Goal: Task Accomplishment & Management: Manage account settings

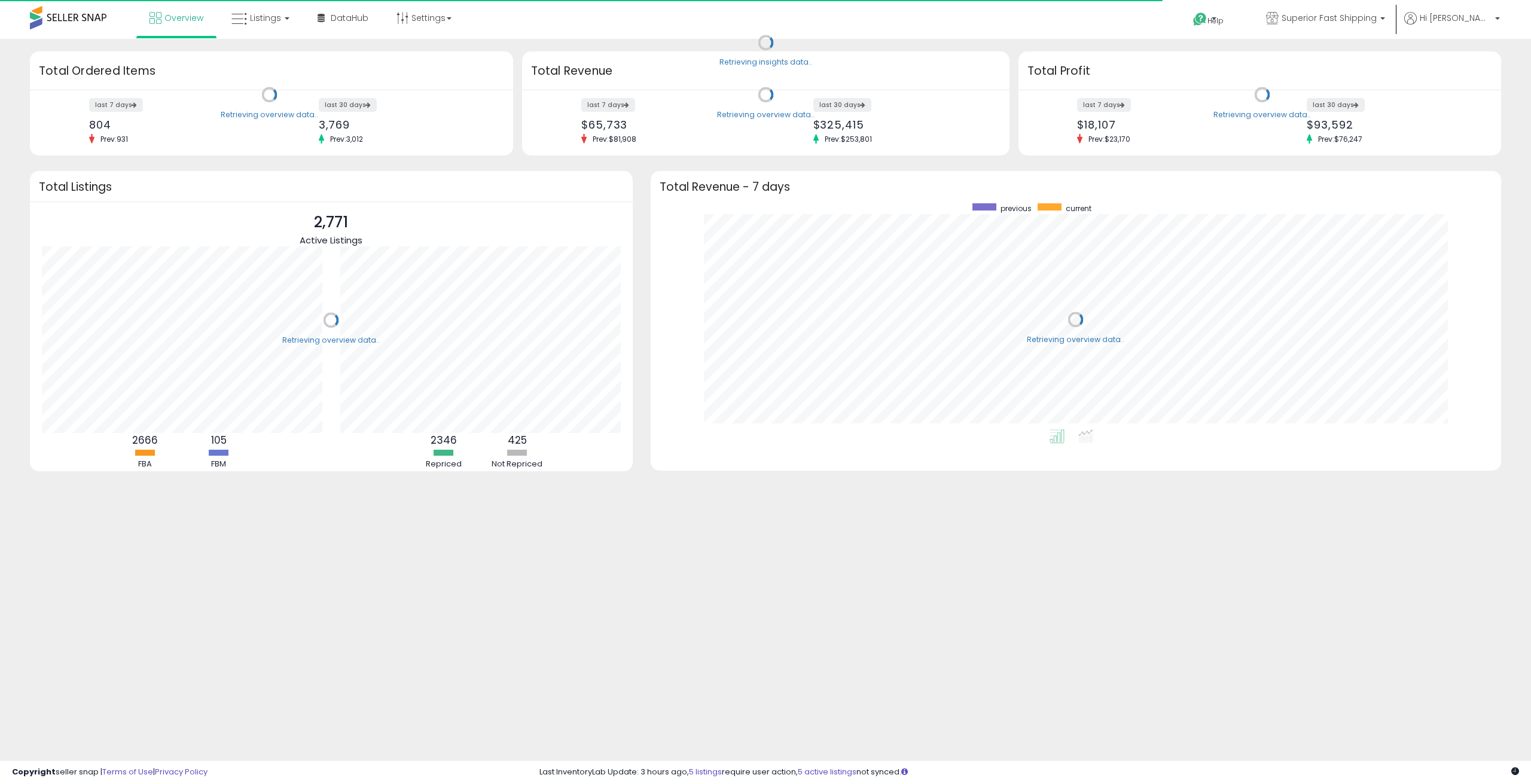
scroll to position [226, 826]
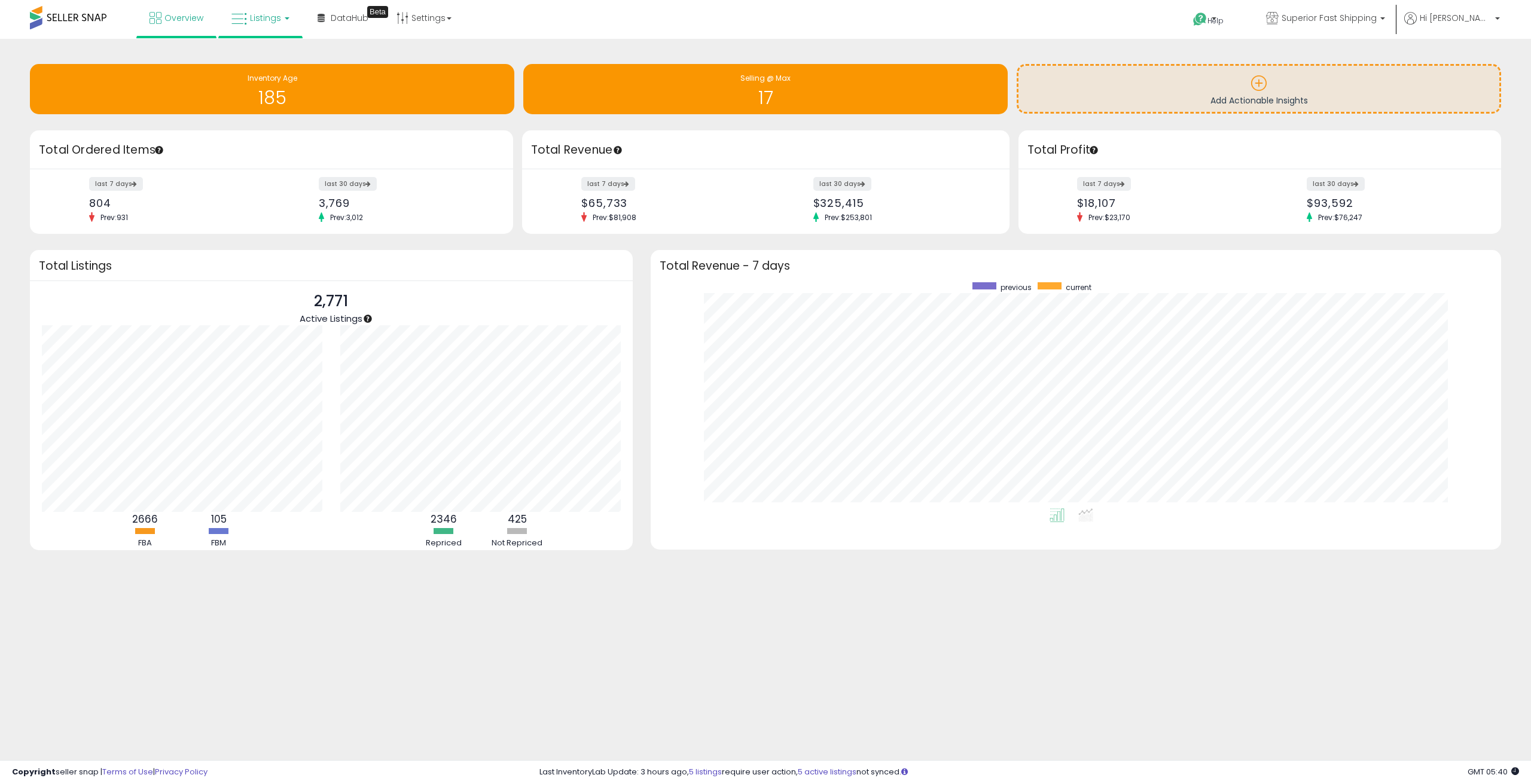
click at [257, 17] on span "Listings" at bounding box center [266, 18] width 31 height 12
click at [256, 51] on icon at bounding box center [270, 59] width 52 height 15
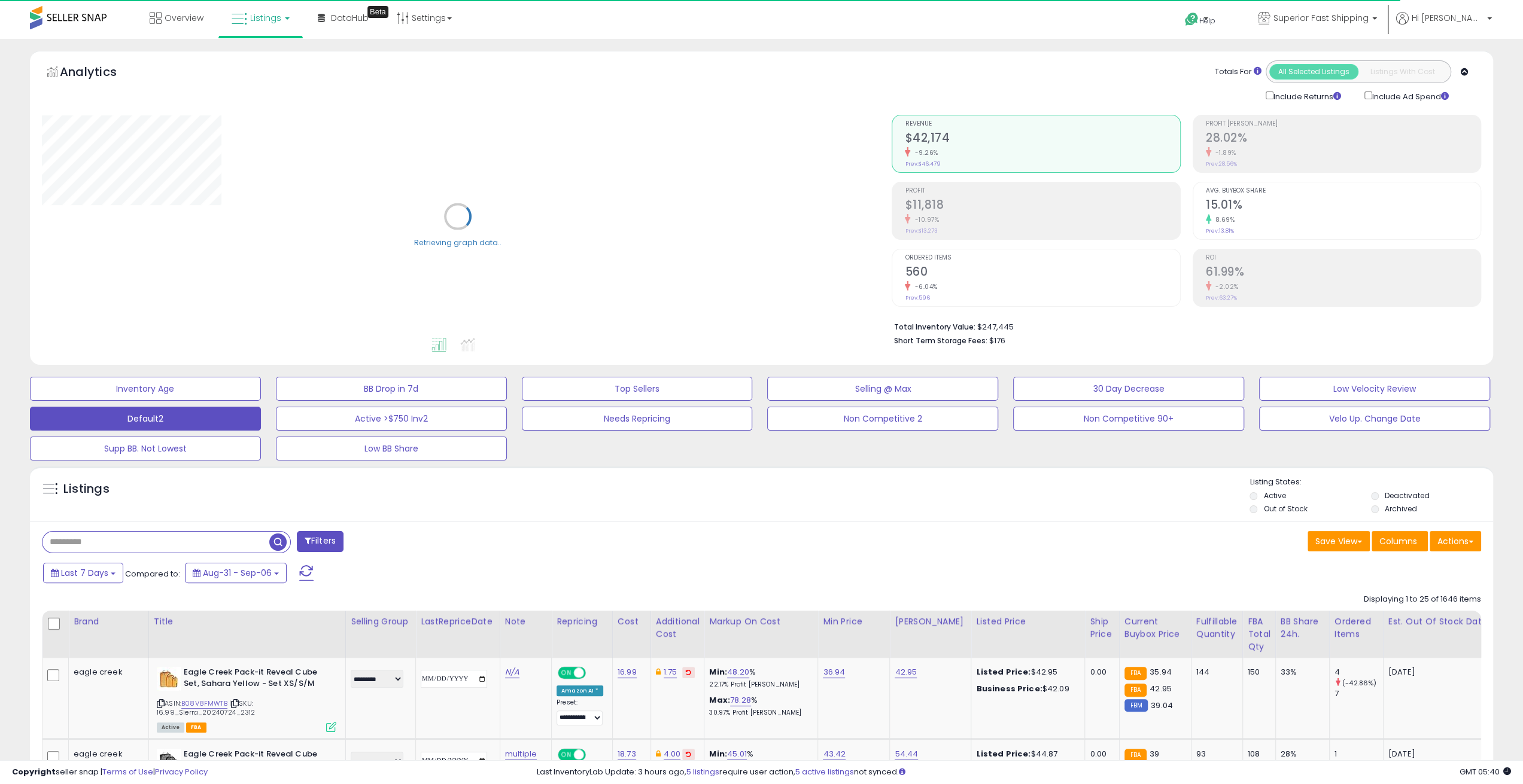
click at [152, 540] on input "text" at bounding box center [156, 542] width 227 height 21
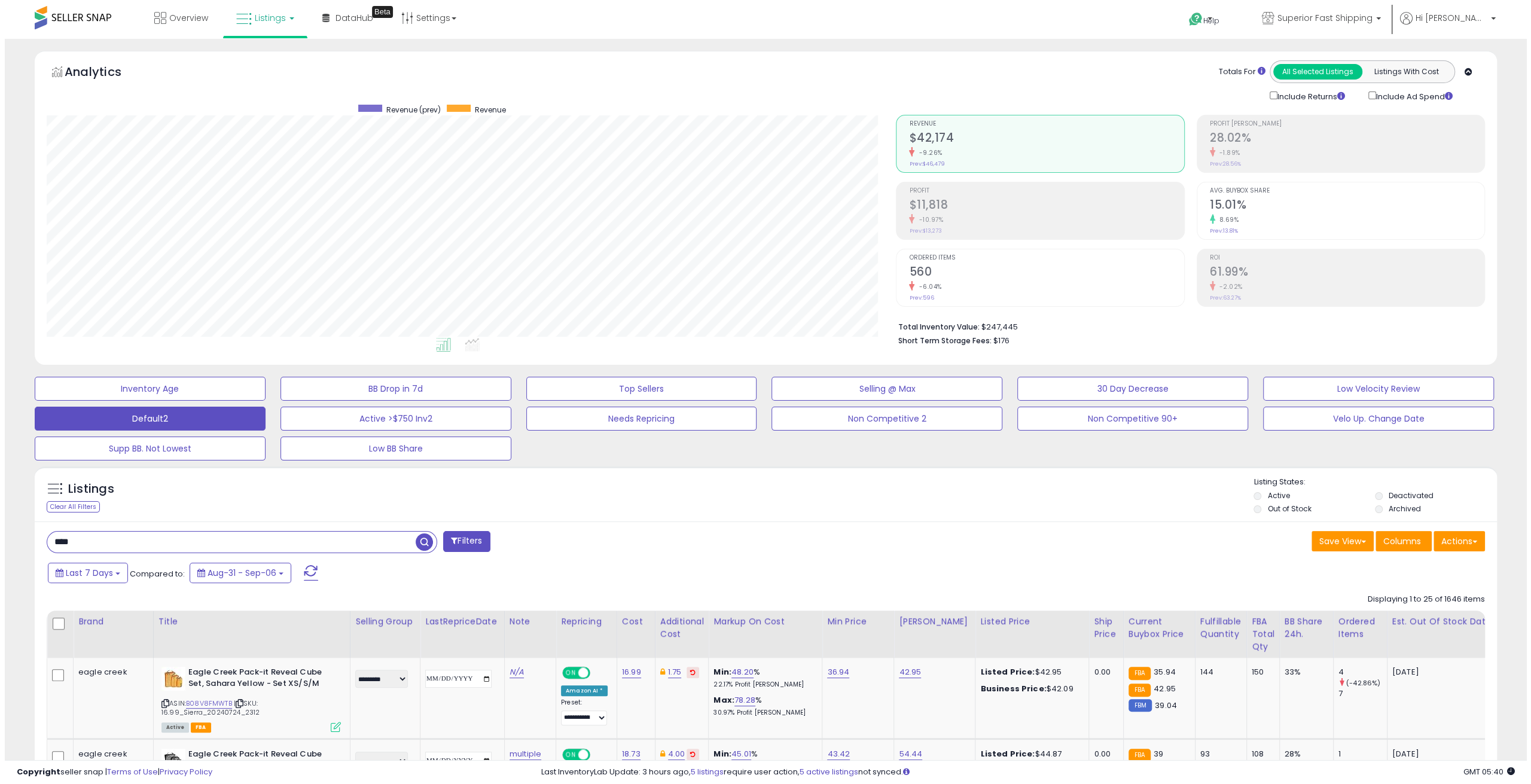
scroll to position [245, 849]
type input "****"
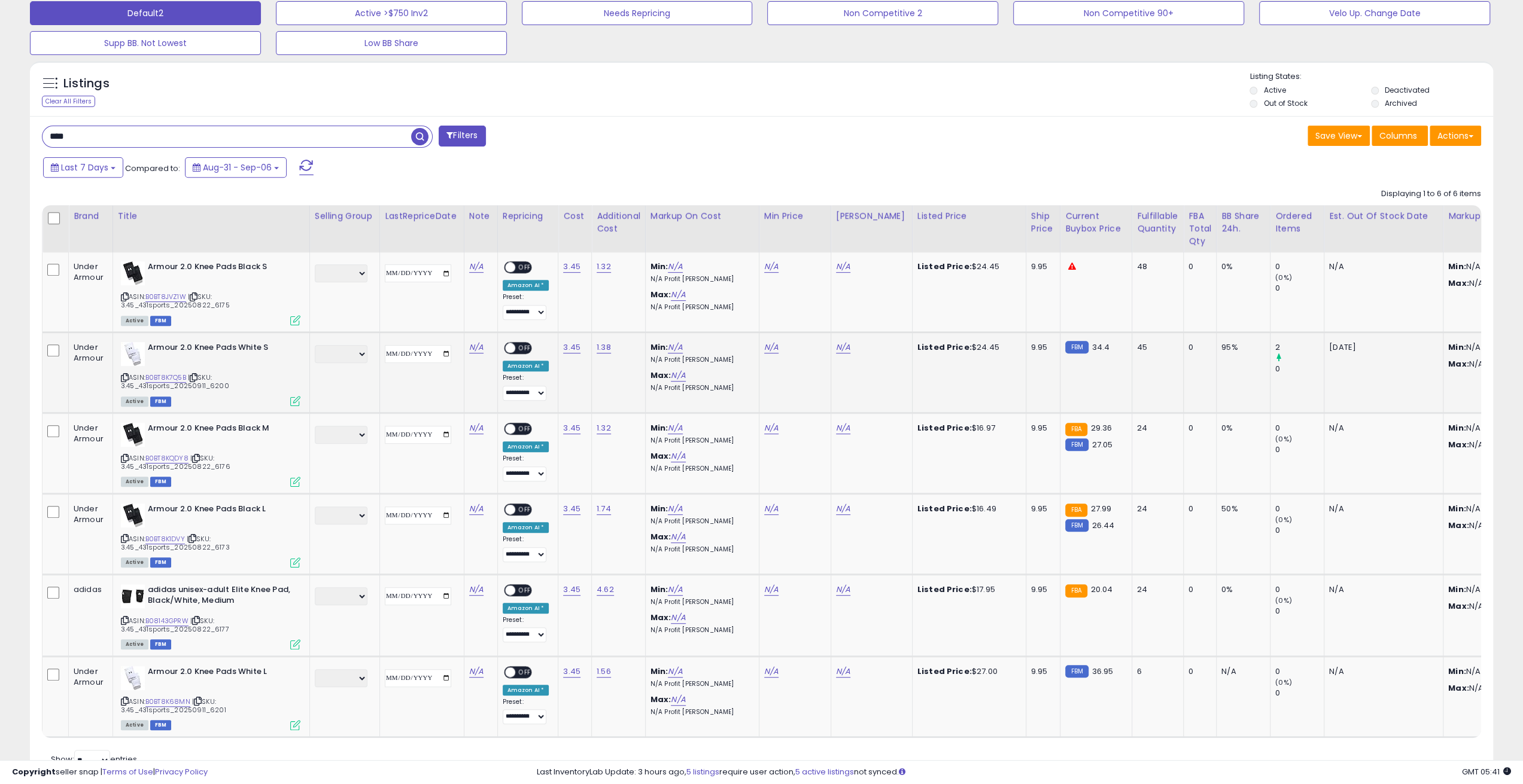
scroll to position [458, 0]
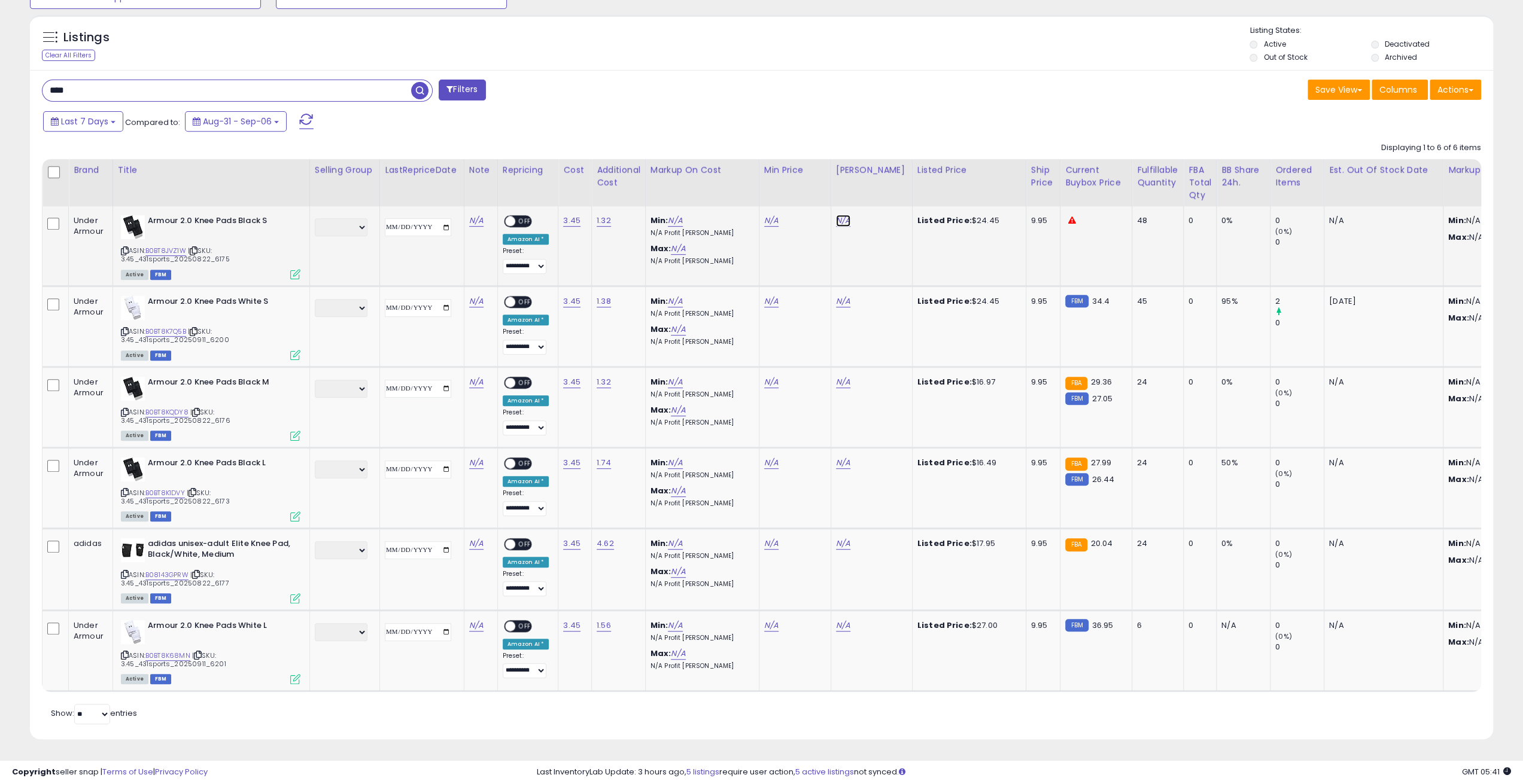
click at [839, 215] on link "N/A" at bounding box center [843, 220] width 14 height 12
type input "*****"
click button "submit" at bounding box center [871, 191] width 20 height 18
click at [840, 295] on link "N/A" at bounding box center [843, 301] width 14 height 12
type input "*****"
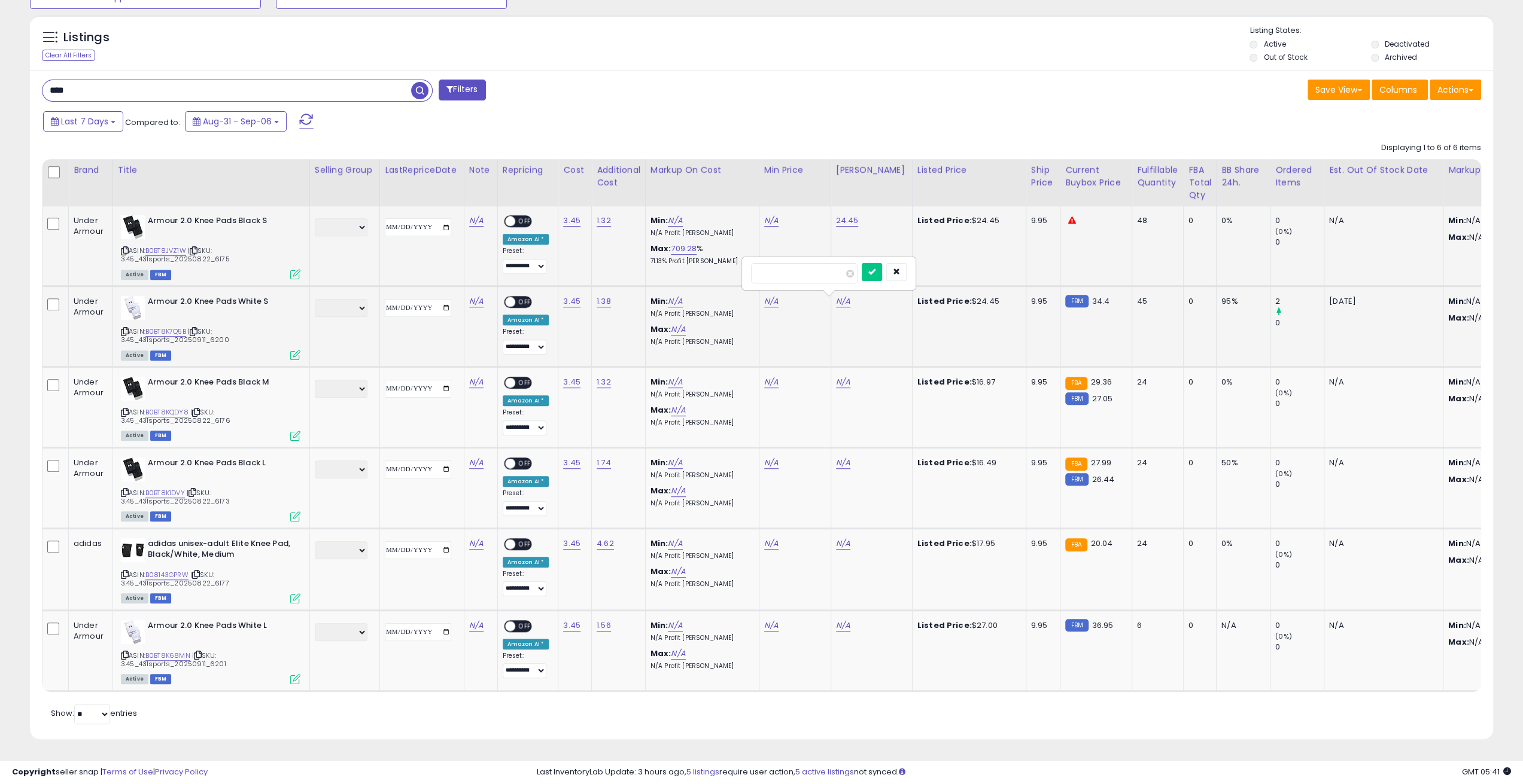
click button "submit" at bounding box center [871, 272] width 20 height 18
click at [840, 295] on link "24.45" at bounding box center [847, 301] width 23 height 12
drag, startPoint x: 822, startPoint y: 267, endPoint x: 746, endPoint y: 273, distance: 76.2
click at [746, 273] on div "*****" at bounding box center [832, 273] width 172 height 32
click at [903, 268] on icon "button" at bounding box center [899, 271] width 7 height 7
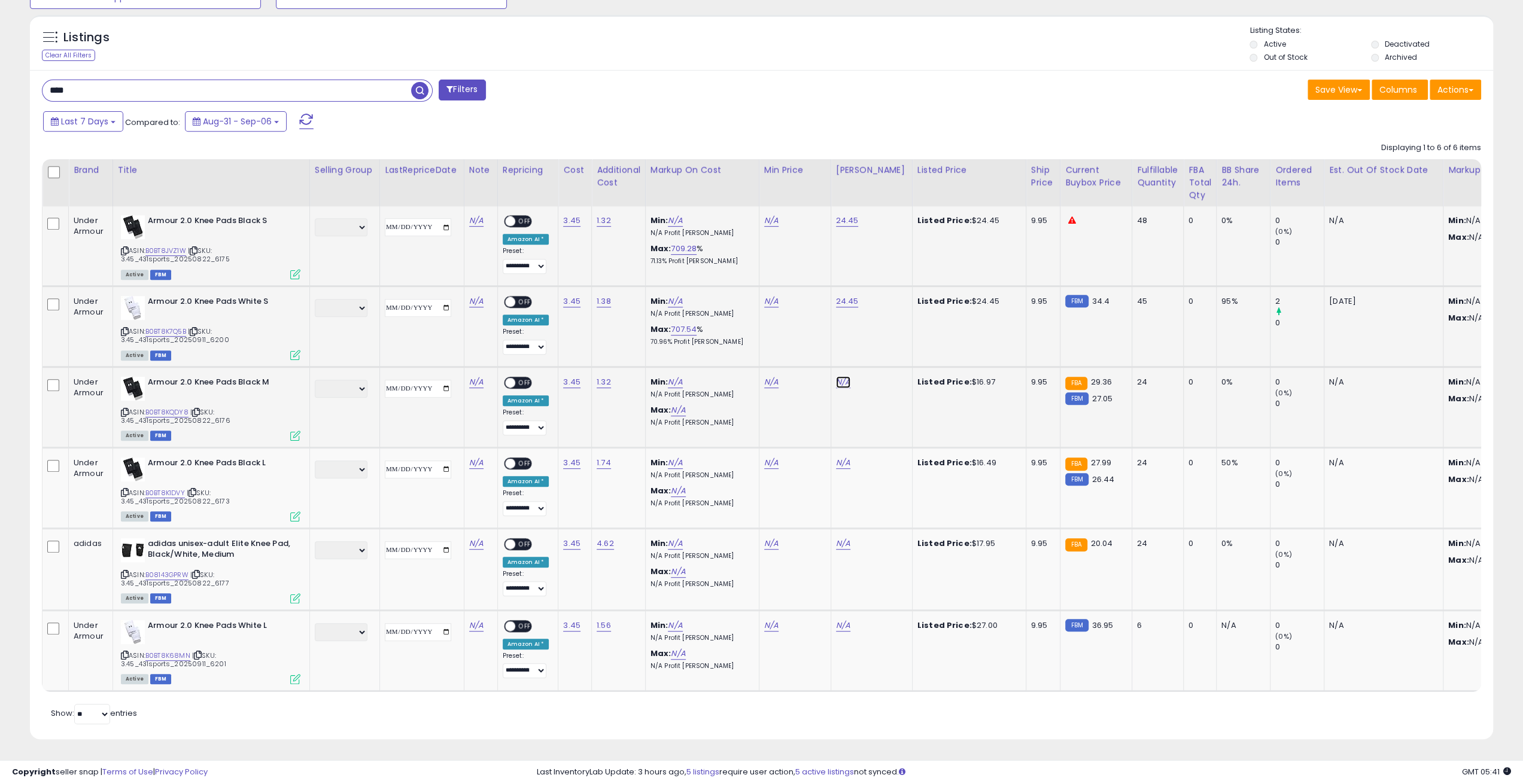
click at [837, 376] on link "N/A" at bounding box center [843, 382] width 14 height 12
type input "*****"
click button "submit" at bounding box center [871, 351] width 20 height 18
click at [842, 457] on link "N/A" at bounding box center [843, 463] width 14 height 12
type input "*****"
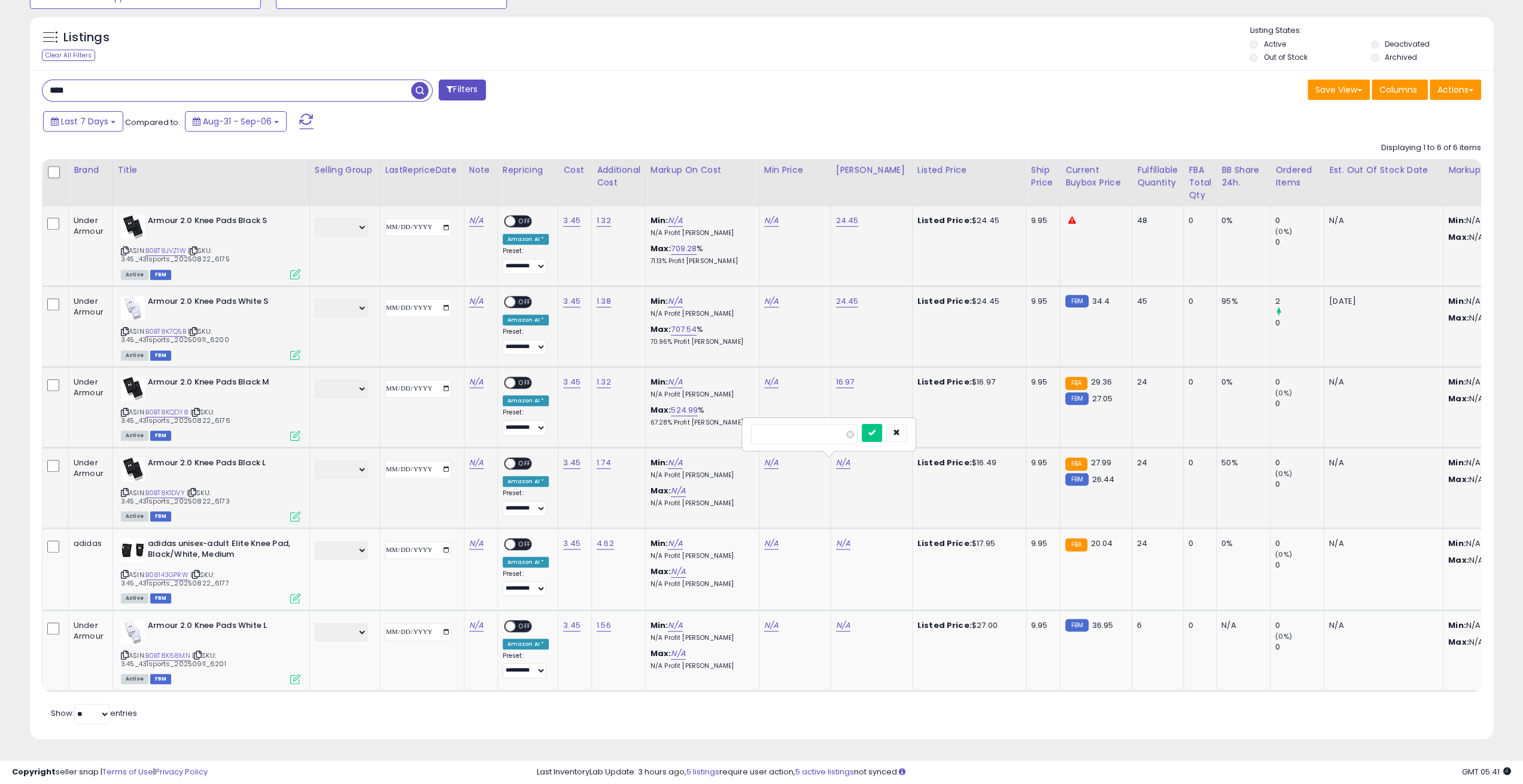
click button "submit" at bounding box center [871, 433] width 20 height 18
click at [844, 537] on link "N/A" at bounding box center [843, 543] width 14 height 12
type input "*****"
click button "submit" at bounding box center [871, 513] width 20 height 18
click at [840, 619] on link "N/A" at bounding box center [843, 625] width 14 height 12
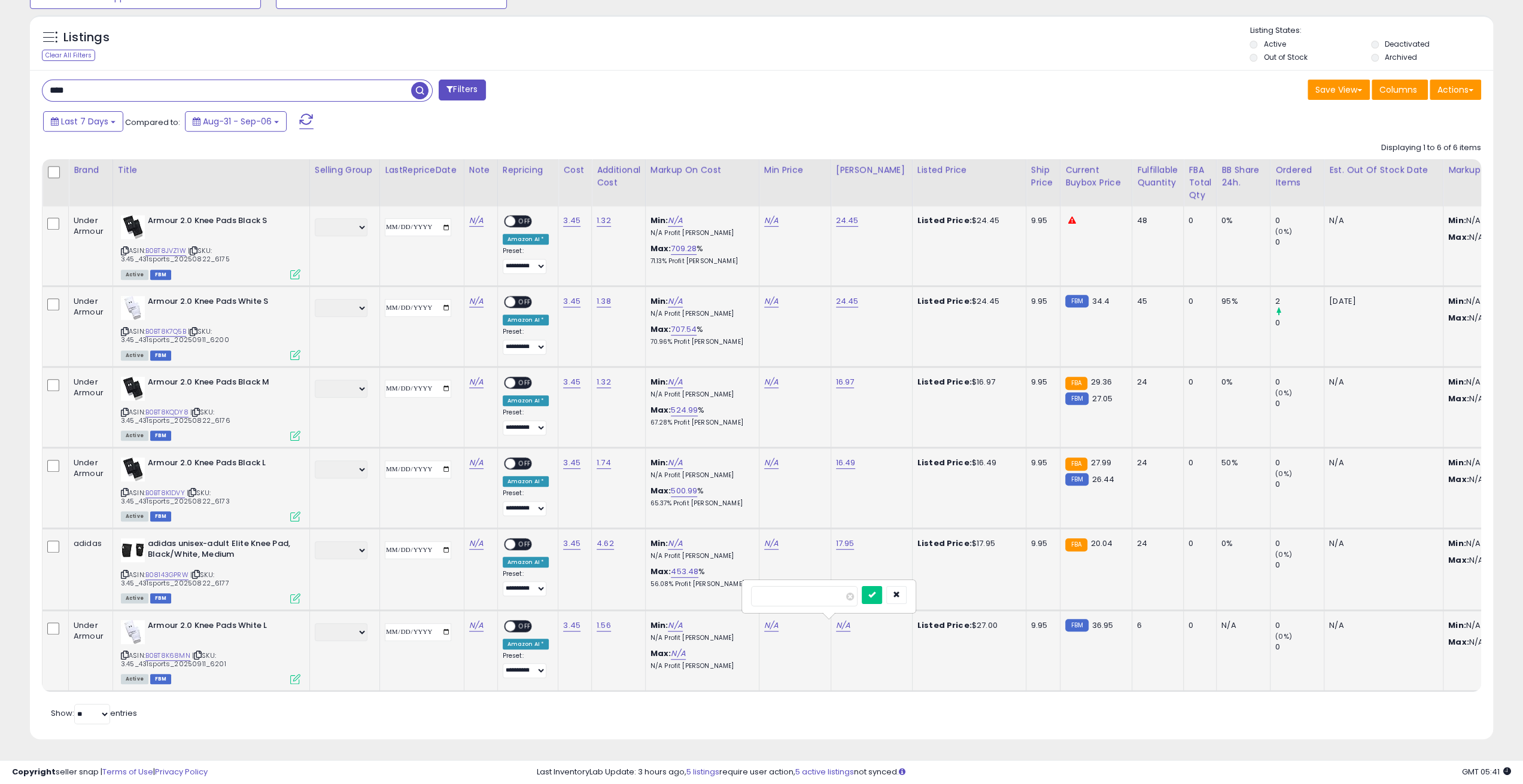
type input "**"
click button "submit" at bounding box center [871, 595] width 20 height 18
click at [768, 621] on link "N/A" at bounding box center [771, 625] width 14 height 12
click at [834, 586] on button "button" at bounding box center [824, 595] width 20 height 18
click at [602, 619] on link "1.56" at bounding box center [603, 625] width 14 height 12
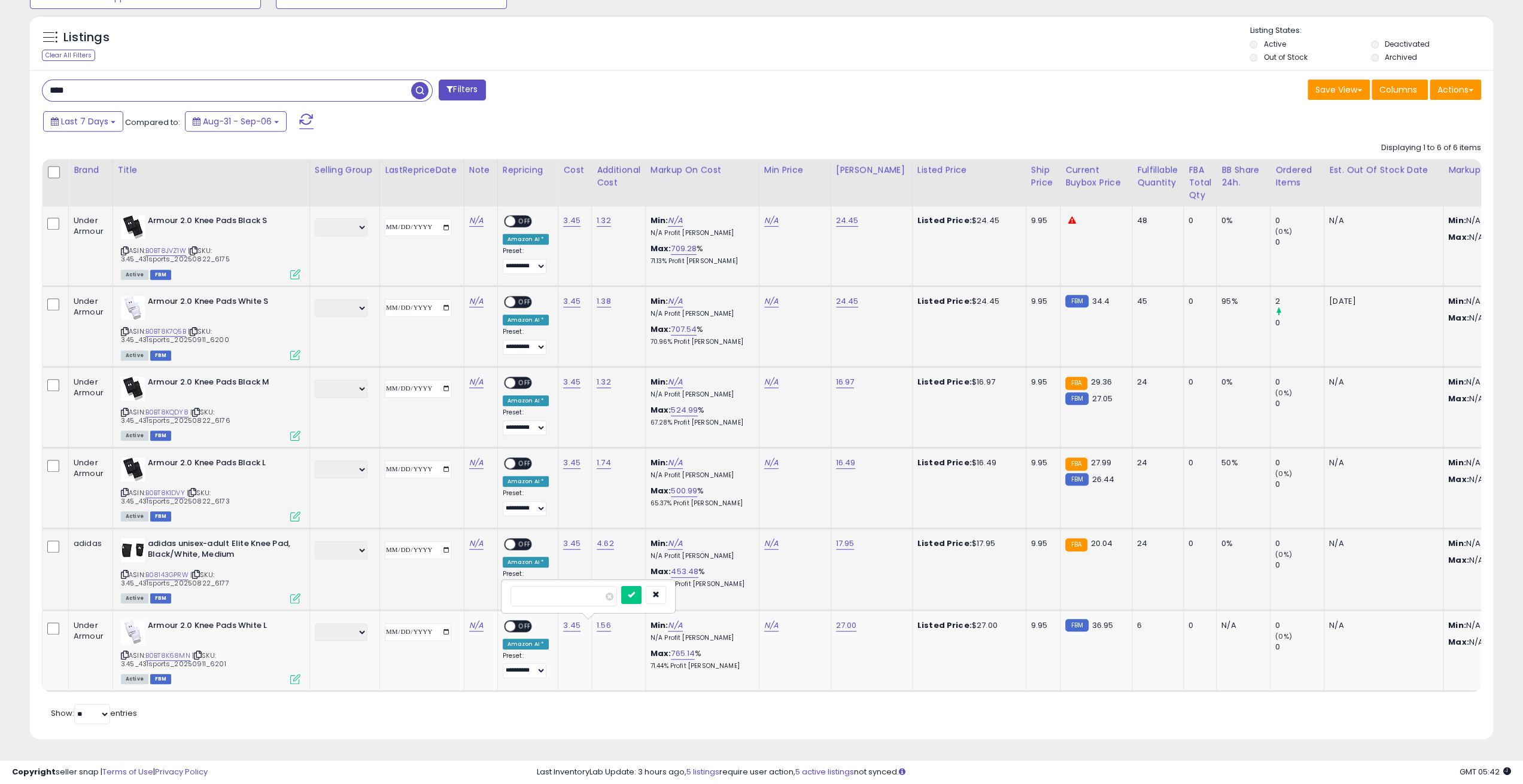
drag, startPoint x: 562, startPoint y: 587, endPoint x: 492, endPoint y: 584, distance: 70.1
click at [492, 584] on tbody "Under Armour Armour 2.0 Knee Pads Black S ASIN: B0BT8JVZ1W | SKU: 3.45_431sport…" at bounding box center [1371, 449] width 2658 height 485
drag, startPoint x: 534, startPoint y: 585, endPoint x: 508, endPoint y: 584, distance: 26.0
click at [508, 584] on div "*" at bounding box center [588, 596] width 172 height 32
type input "*"
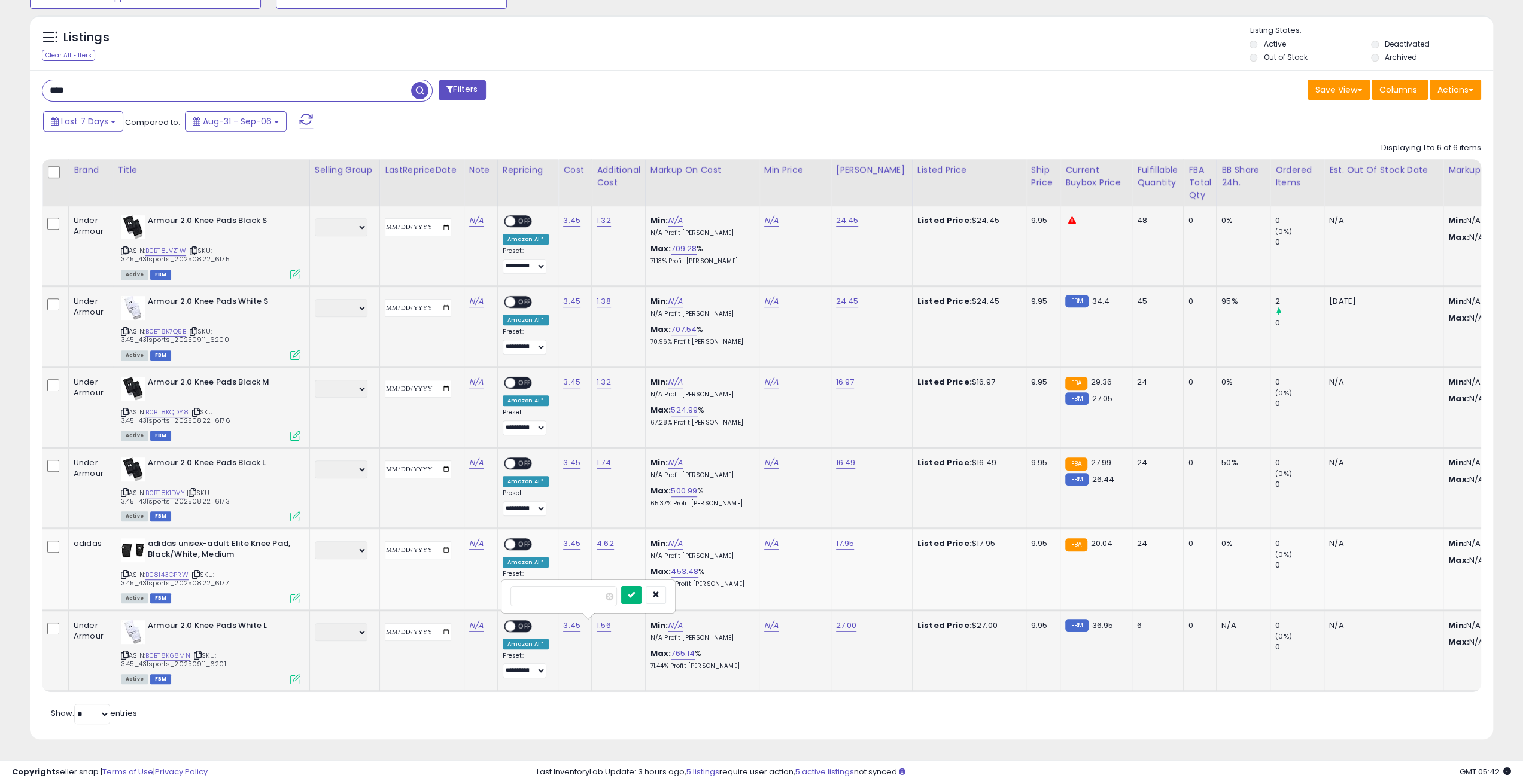
click at [635, 591] on icon "submit" at bounding box center [631, 595] width 7 height 7
click at [598, 537] on link "4.62" at bounding box center [605, 543] width 18 height 12
click at [615, 511] on span at bounding box center [610, 514] width 8 height 8
paste input "*"
type input "*"
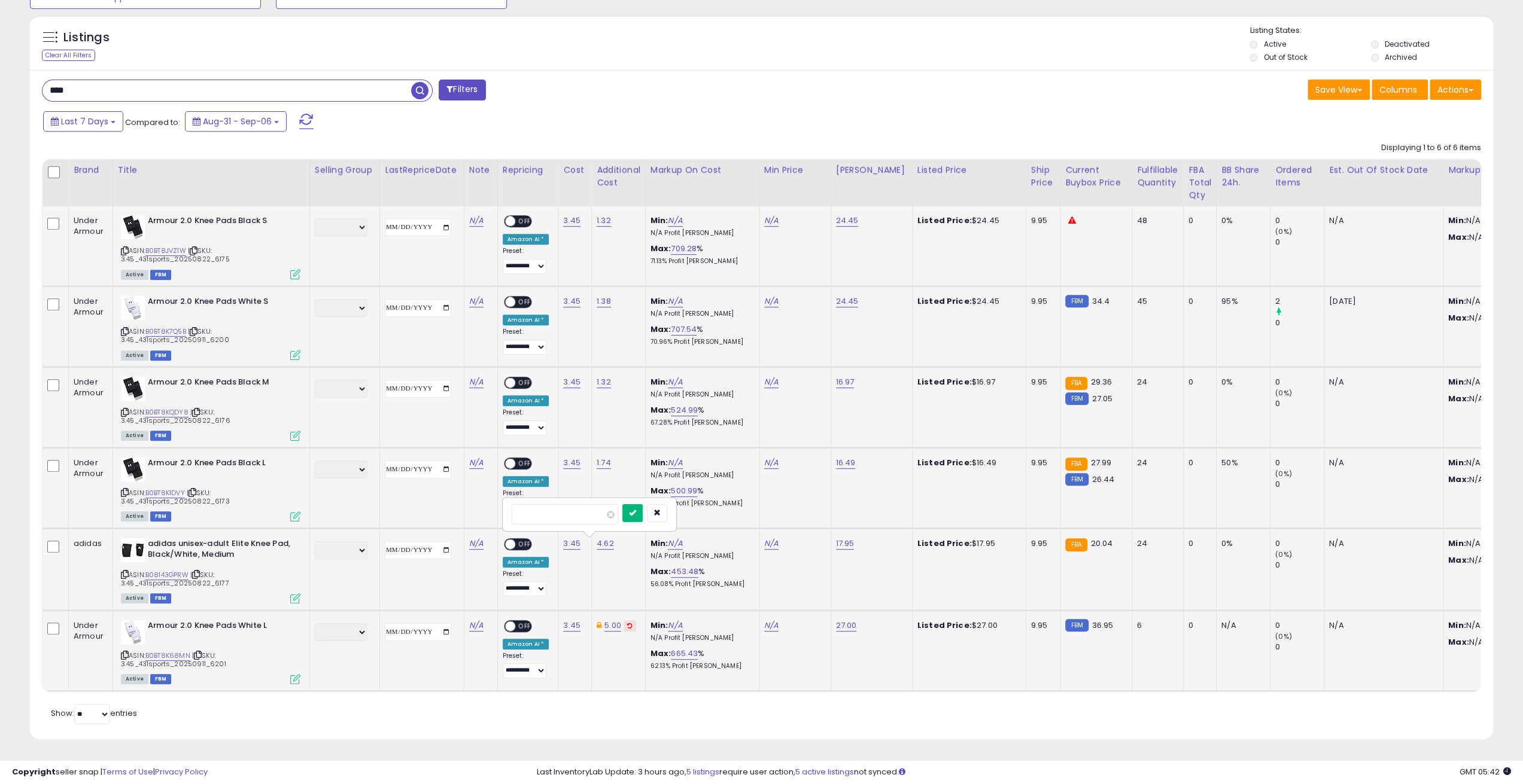
click at [643, 505] on button "submit" at bounding box center [632, 513] width 20 height 18
click at [600, 457] on link "1.74" at bounding box center [603, 463] width 14 height 12
click at [612, 430] on span at bounding box center [608, 434] width 8 height 8
paste input "*"
type input "*"
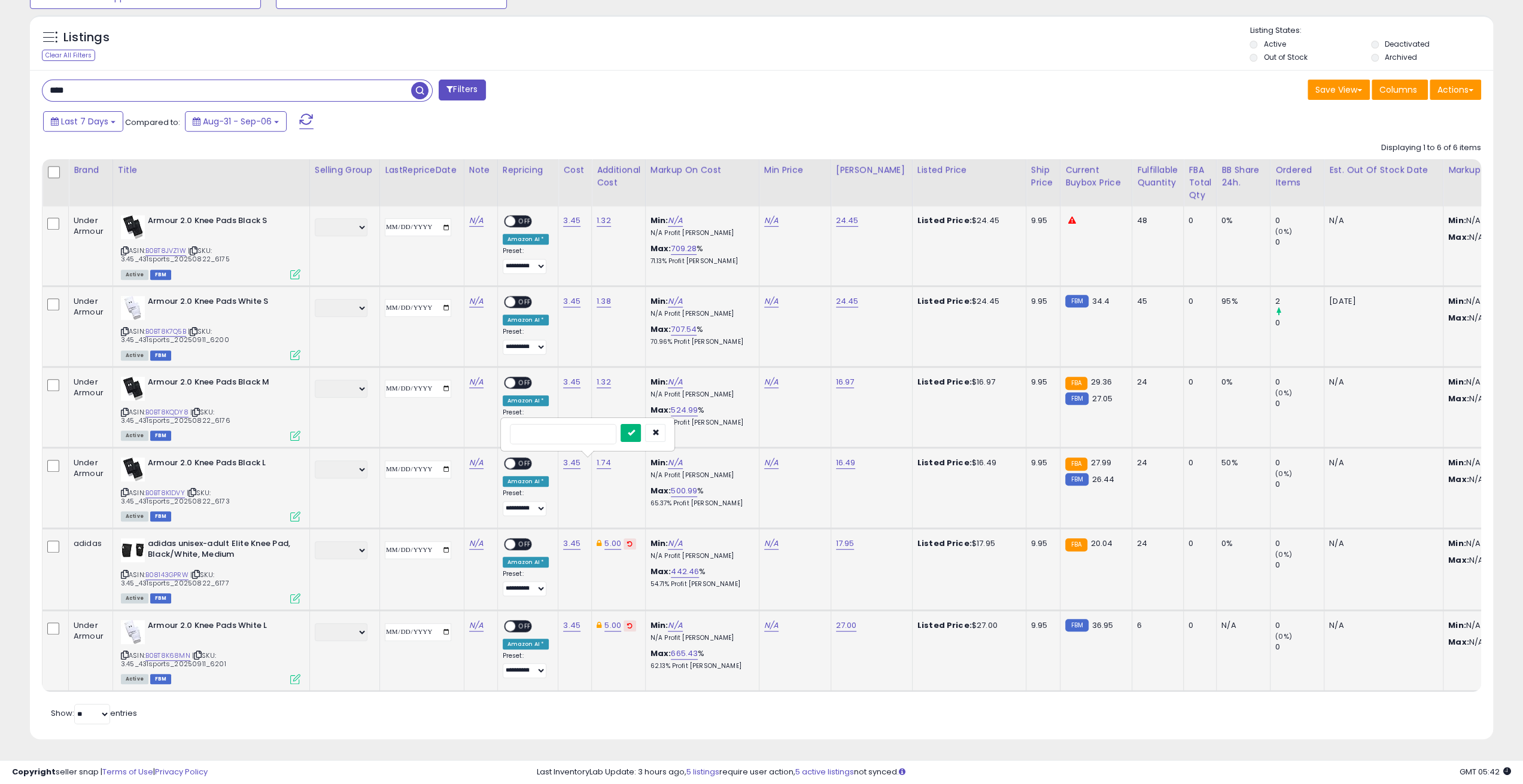
click at [634, 429] on icon "submit" at bounding box center [631, 433] width 7 height 7
click at [600, 376] on link "1.32" at bounding box center [603, 382] width 14 height 12
click at [612, 350] on span at bounding box center [608, 354] width 8 height 8
paste input "*"
type input "*"
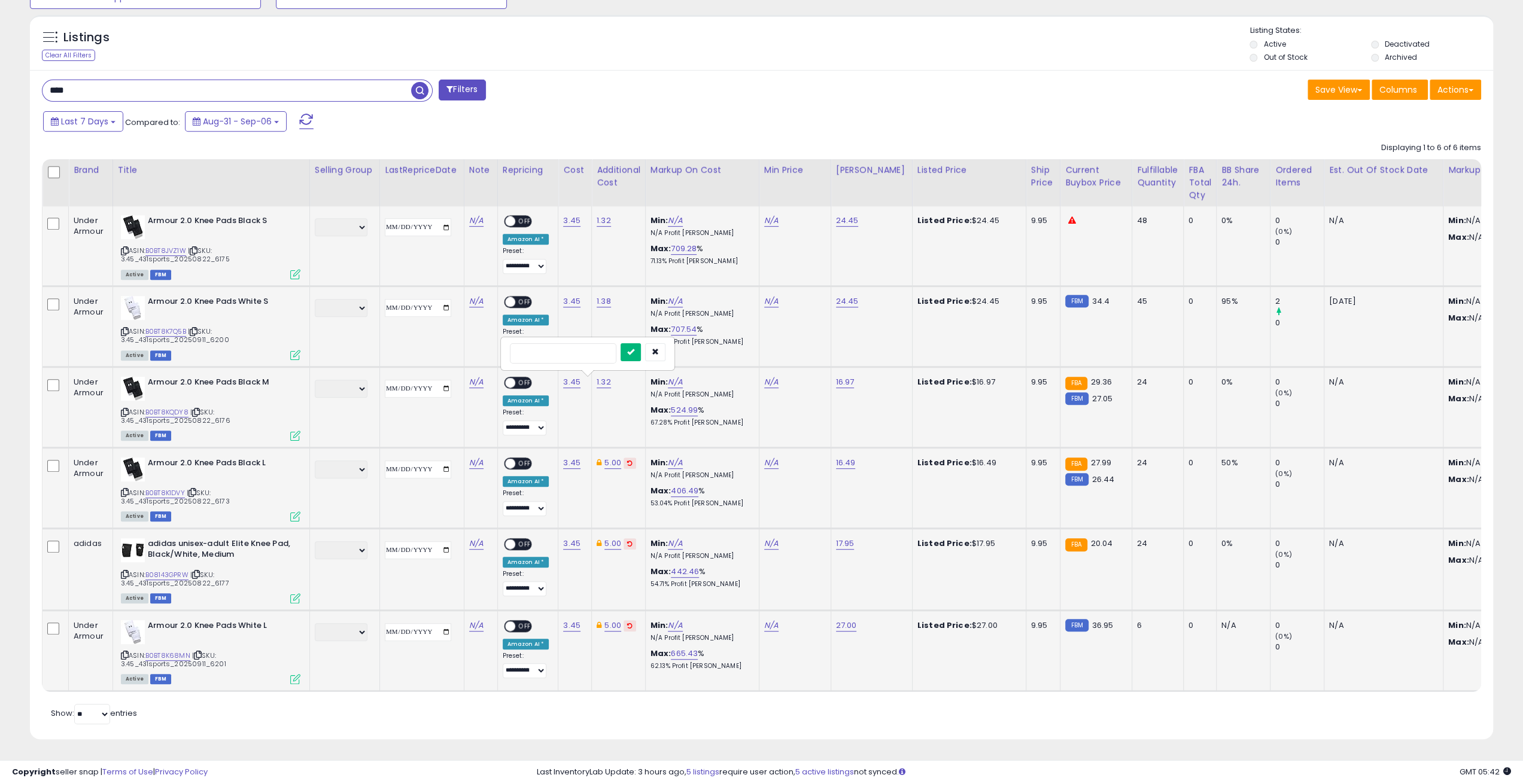
click at [641, 343] on button "submit" at bounding box center [630, 351] width 20 height 18
click at [598, 295] on link "1.38" at bounding box center [603, 301] width 14 height 12
click at [613, 270] on span at bounding box center [609, 273] width 8 height 8
paste input "*"
type input "*"
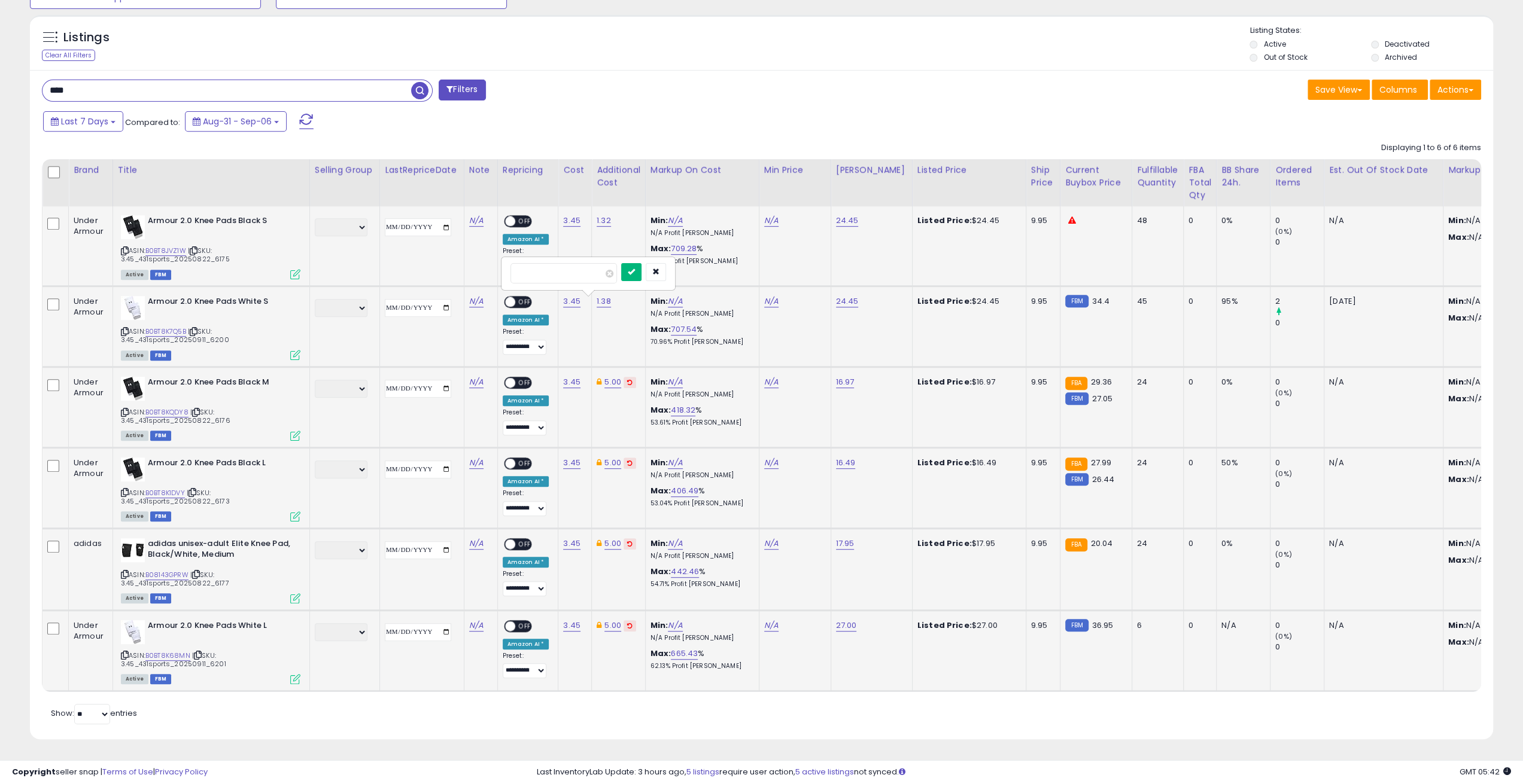
click at [635, 268] on icon "submit" at bounding box center [631, 271] width 7 height 7
click at [600, 215] on link "1.32" at bounding box center [603, 220] width 14 height 12
drag, startPoint x: 574, startPoint y: 186, endPoint x: 492, endPoint y: 187, distance: 82.0
click at [492, 187] on table "Brand Title" at bounding box center [1371, 425] width 2658 height 533
type input "*"
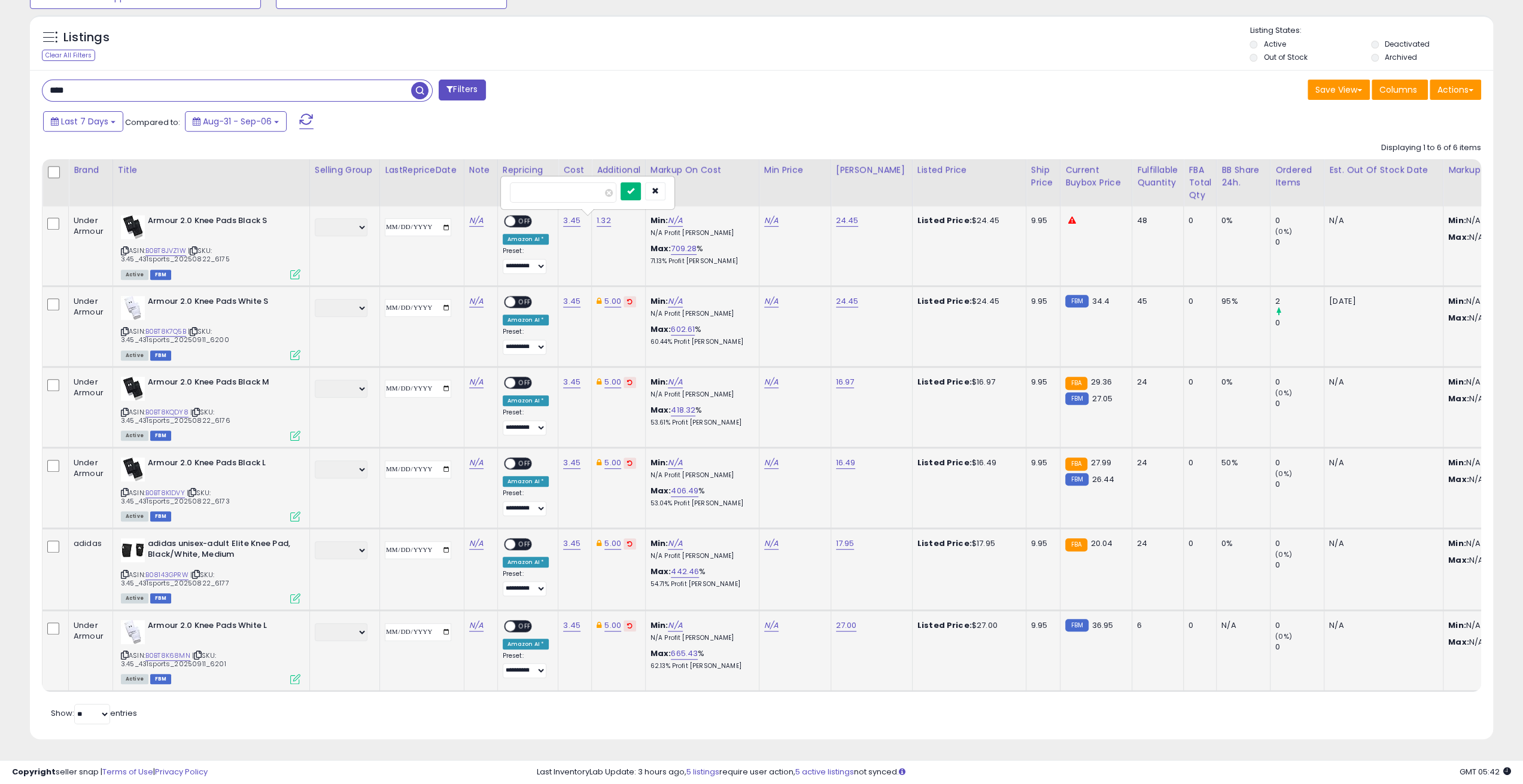
click at [634, 187] on icon "submit" at bounding box center [631, 191] width 7 height 7
click at [770, 215] on link "N/A" at bounding box center [771, 220] width 14 height 12
type input "**"
click button "submit" at bounding box center [800, 191] width 20 height 18
click at [156, 246] on link "B0BT8JVZ1W" at bounding box center [166, 251] width 41 height 10
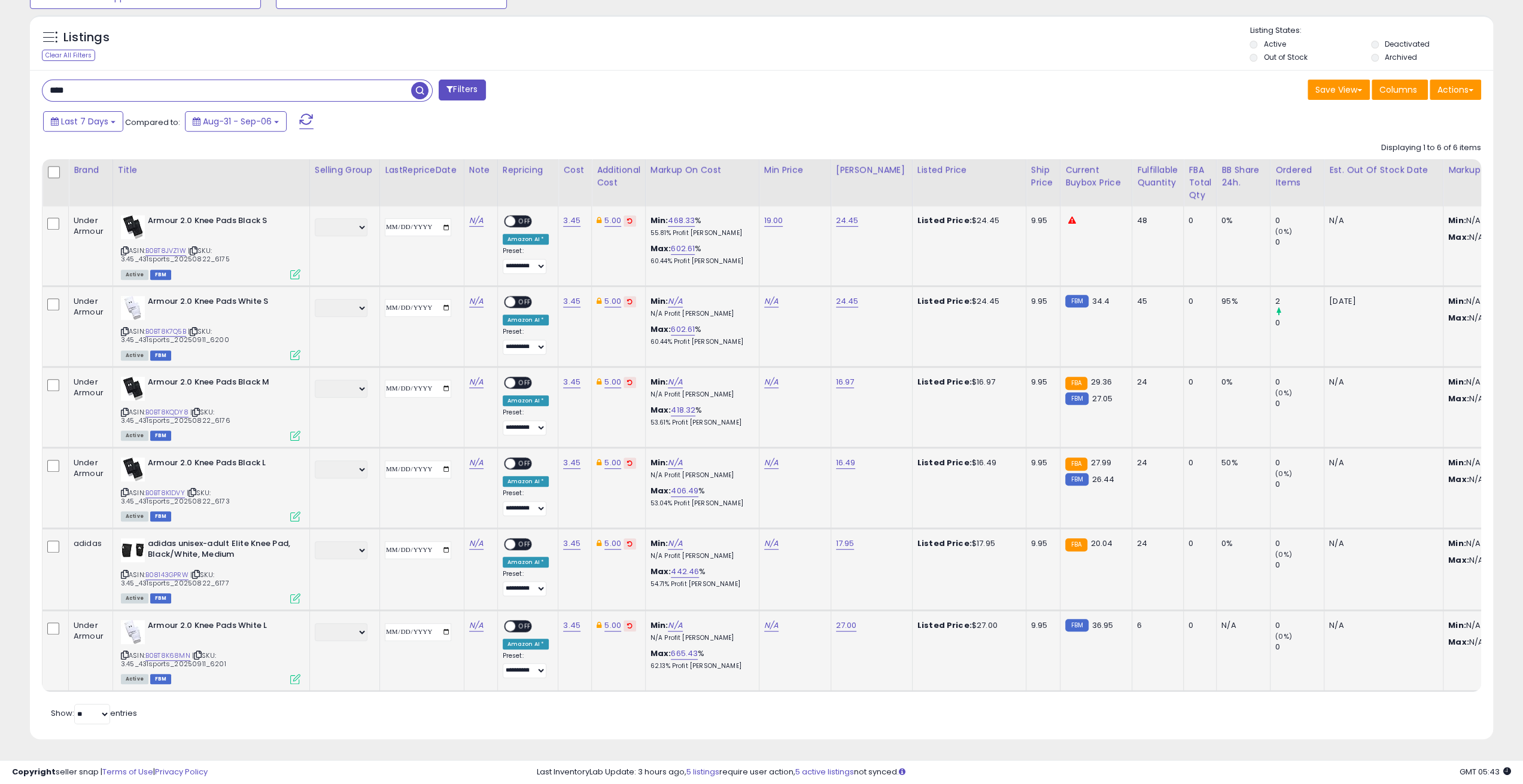
click at [521, 216] on span "OFF" at bounding box center [524, 221] width 19 height 10
click at [765, 215] on link "19.00" at bounding box center [773, 220] width 19 height 12
drag, startPoint x: 727, startPoint y: 187, endPoint x: 690, endPoint y: 185, distance: 37.1
click at [690, 185] on input "*****" at bounding box center [734, 192] width 106 height 20
type input "*****"
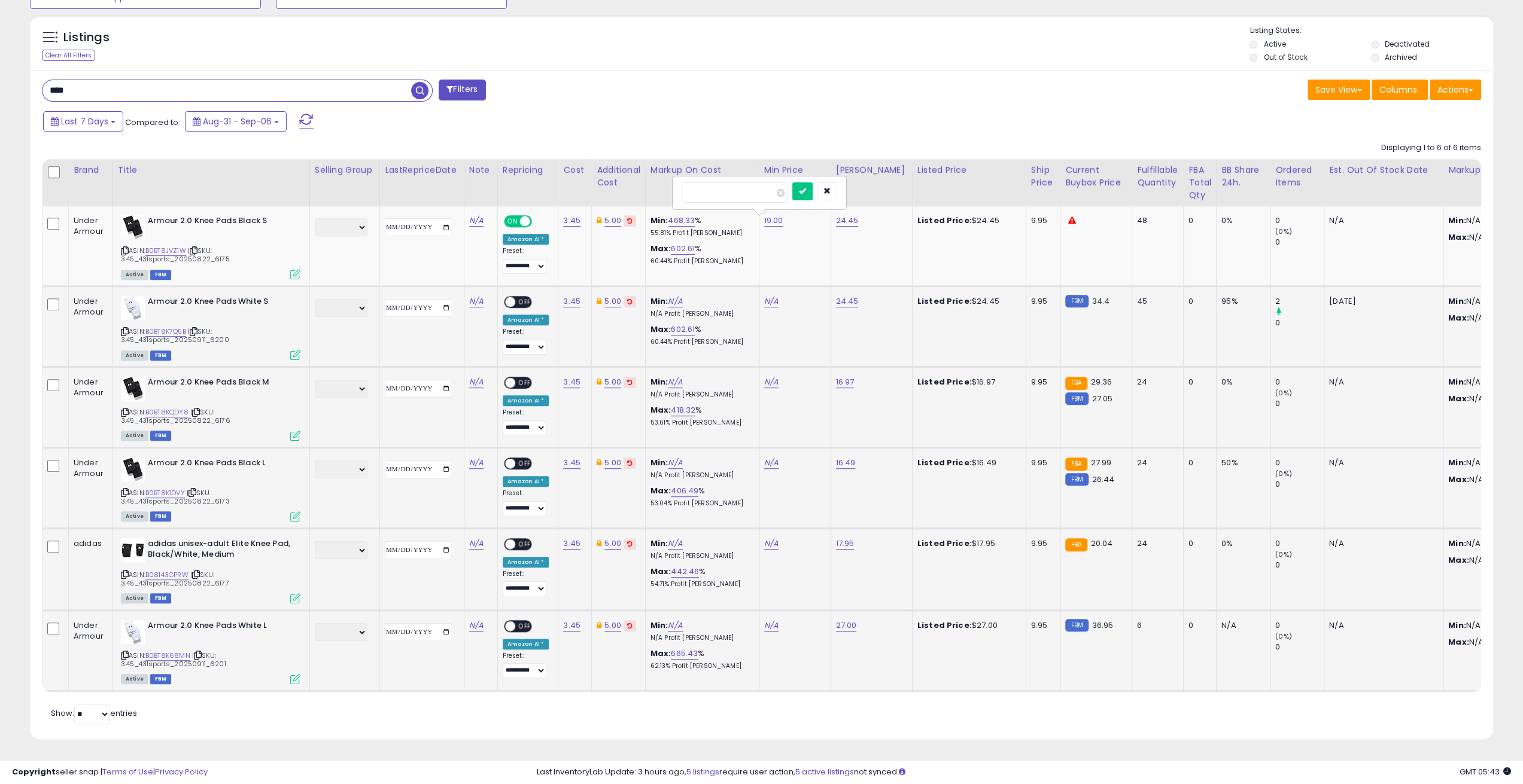
click button "submit" at bounding box center [802, 191] width 20 height 18
click at [124, 247] on icon at bounding box center [124, 250] width 8 height 6
click at [766, 296] on link "N/A" at bounding box center [771, 301] width 14 height 12
type input "*****"
click button "submit" at bounding box center [800, 272] width 20 height 18
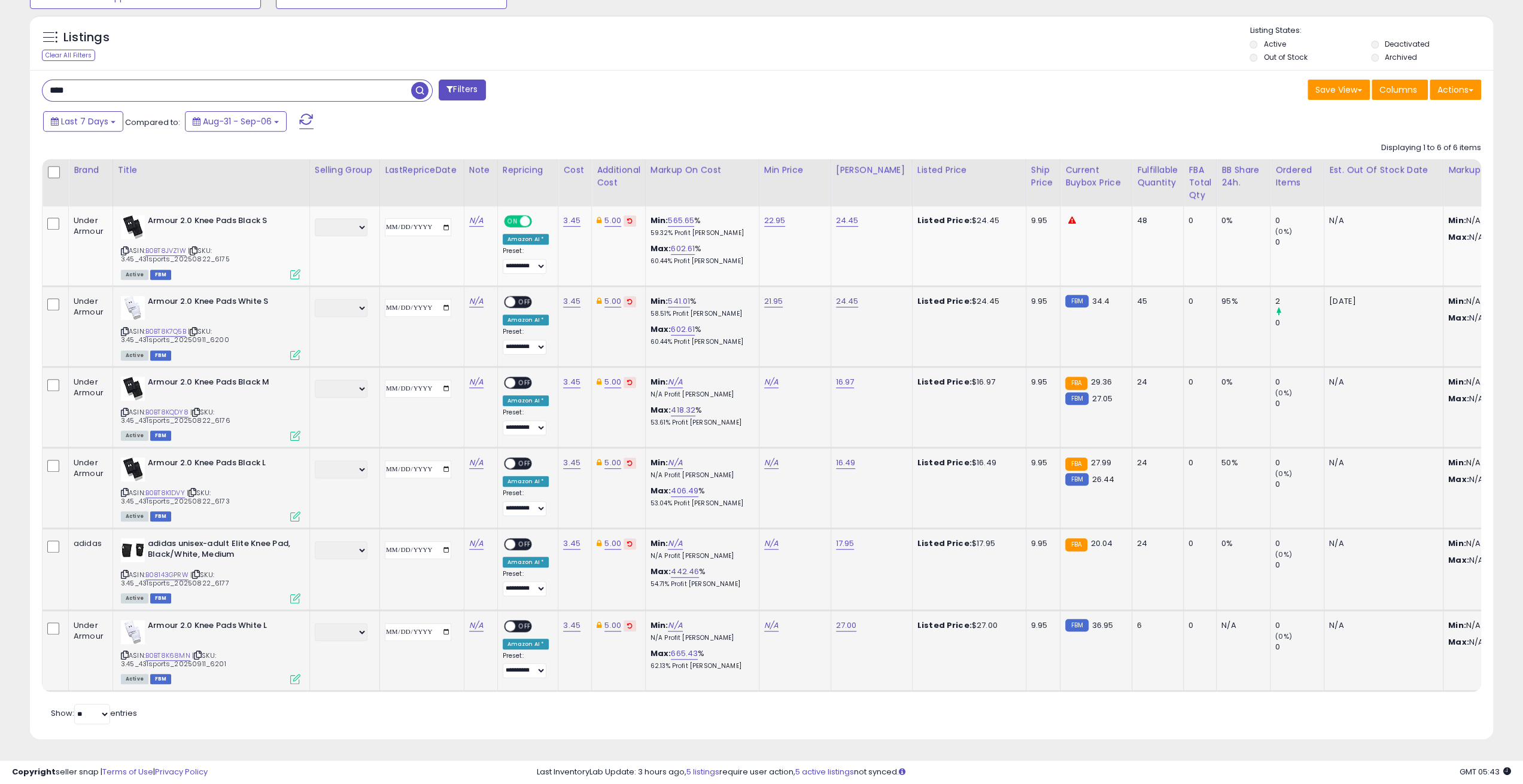
click at [522, 297] on span "OFF" at bounding box center [524, 302] width 19 height 10
click at [766, 376] on link "N/A" at bounding box center [771, 382] width 14 height 12
type input "*****"
click at [790, 343] on button "submit" at bounding box center [800, 351] width 20 height 18
click at [834, 331] on button "button" at bounding box center [824, 340] width 20 height 18
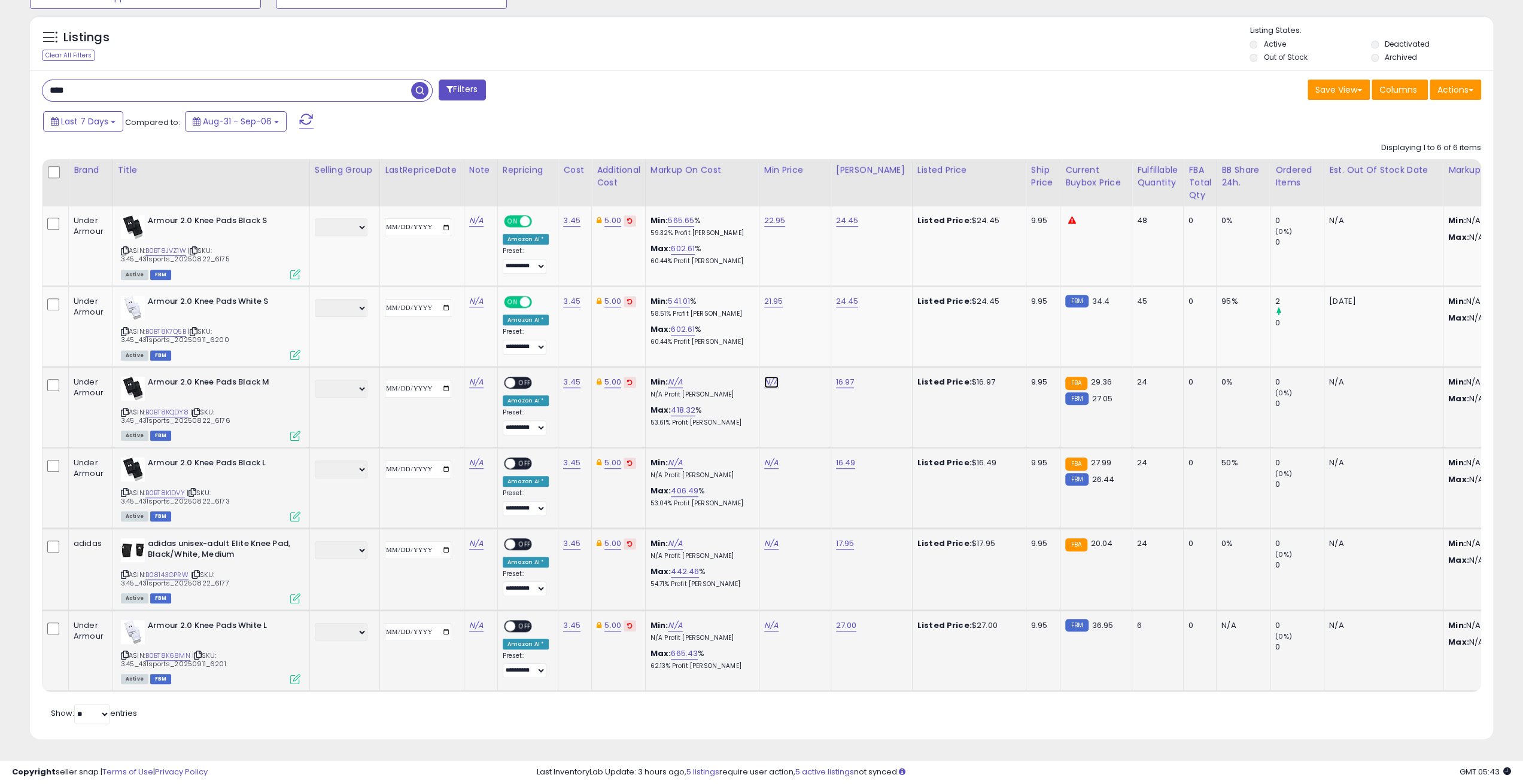
click at [765, 376] on link "N/A" at bounding box center [771, 382] width 14 height 12
type input "*****"
click button "submit" at bounding box center [800, 351] width 20 height 18
click at [770, 457] on link "N/A" at bounding box center [771, 463] width 14 height 12
type input "*****"
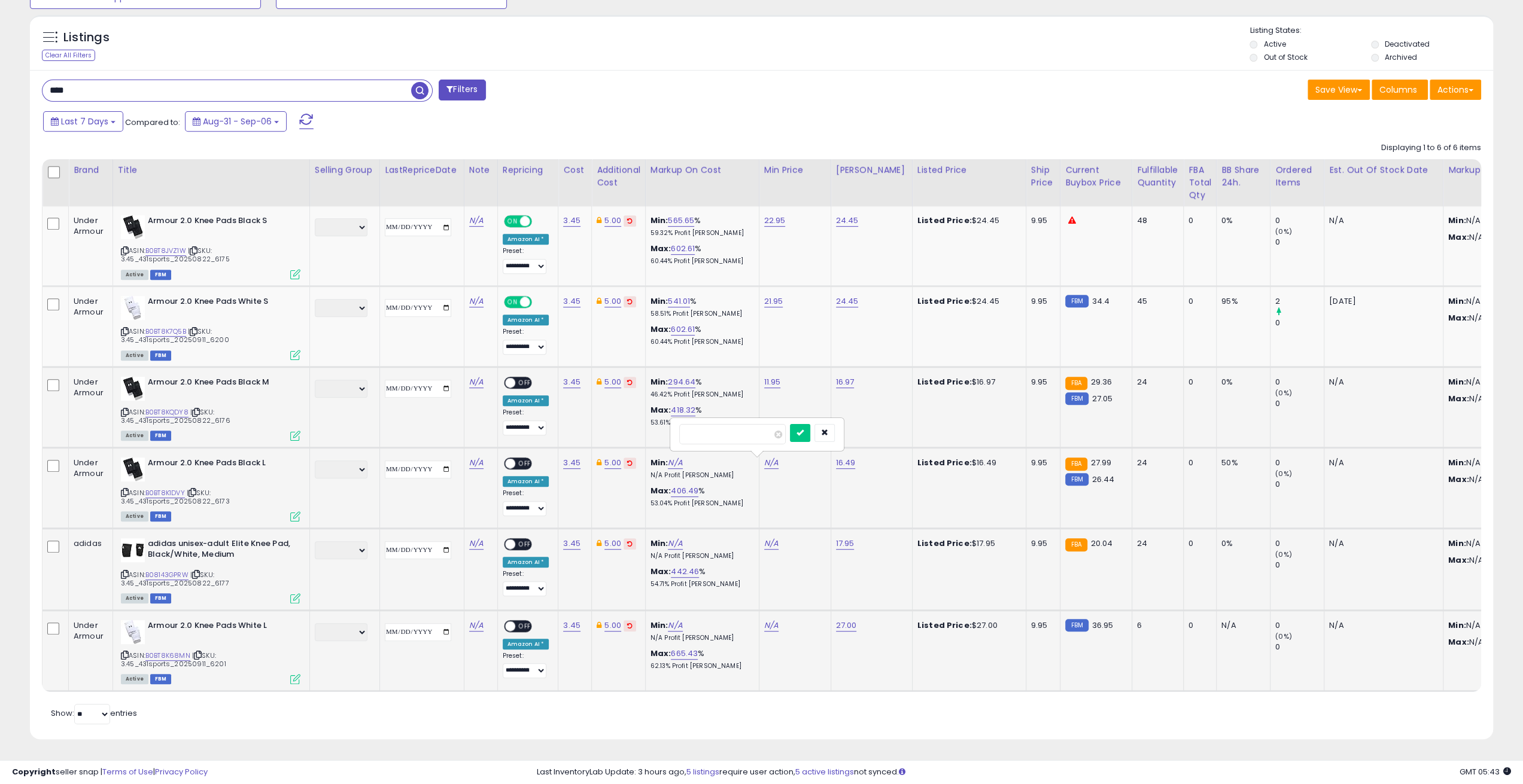
click button "submit" at bounding box center [800, 433] width 20 height 18
click at [770, 537] on link "N/A" at bounding box center [771, 543] width 14 height 12
type input "*****"
click button "submit" at bounding box center [800, 513] width 20 height 18
click at [768, 619] on link "N/A" at bounding box center [771, 625] width 14 height 12
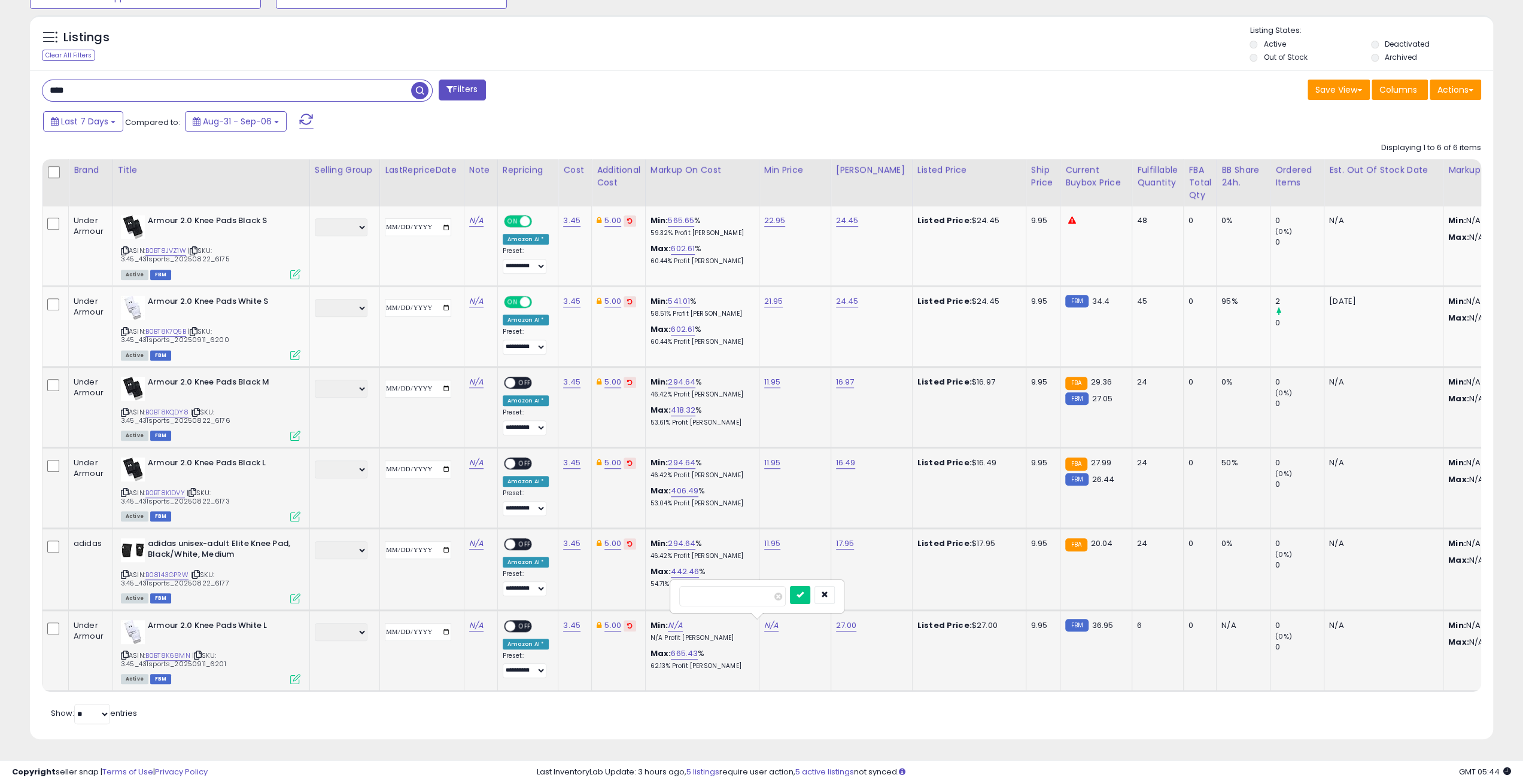
type input "*****"
click button "submit" at bounding box center [800, 595] width 20 height 18
click at [518, 621] on span "OFF" at bounding box center [524, 626] width 19 height 10
click at [519, 539] on span "OFF" at bounding box center [524, 544] width 19 height 10
click at [519, 458] on span "OFF" at bounding box center [524, 463] width 19 height 10
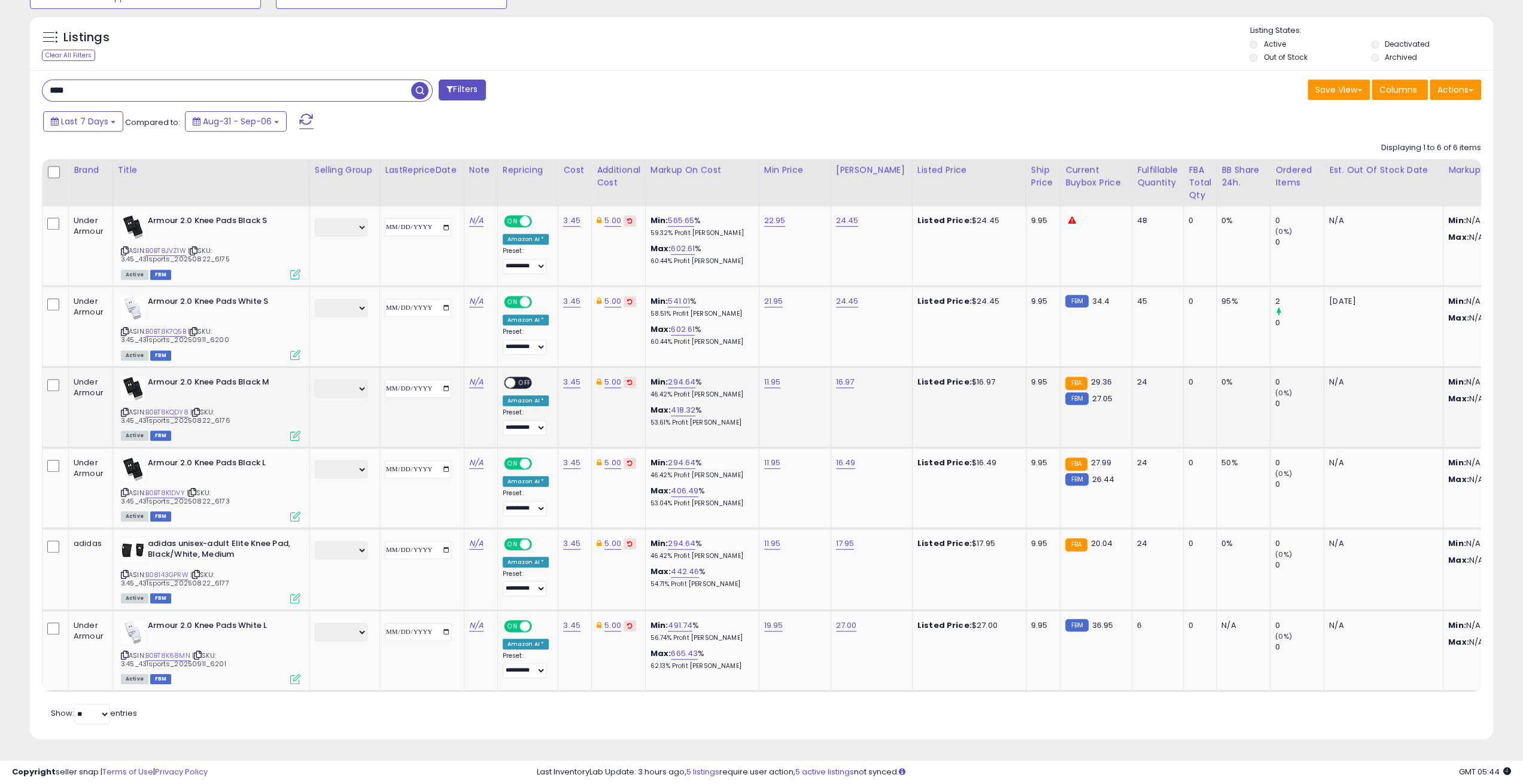
click at [521, 378] on span "OFF" at bounding box center [524, 382] width 19 height 10
click at [172, 327] on link "B0BT8K7Q5B" at bounding box center [166, 332] width 41 height 10
